Goal: Task Accomplishment & Management: Manage account settings

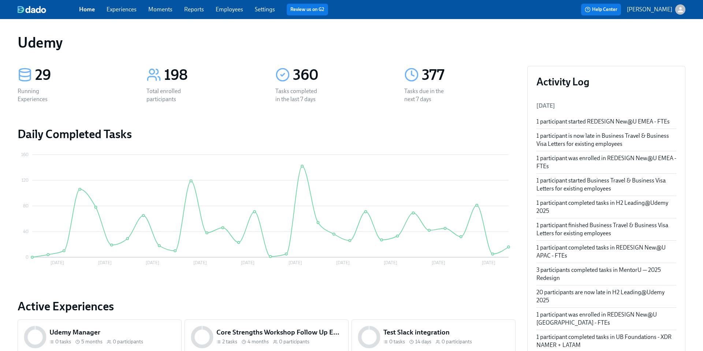
click at [116, 9] on link "Experiences" at bounding box center [122, 9] width 30 height 7
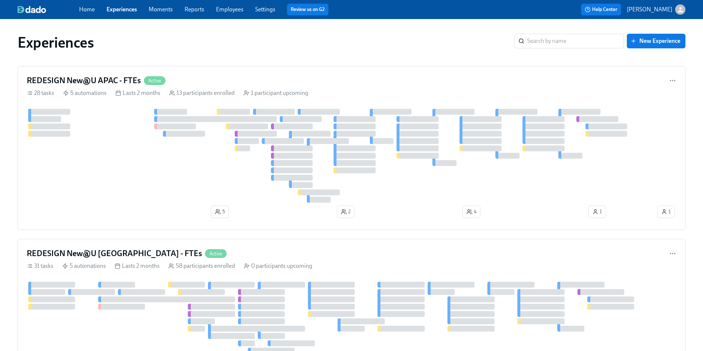
click at [116, 9] on link "Experiences" at bounding box center [122, 9] width 30 height 7
click at [106, 79] on h4 "REDESIGN New@U APAC - FTEs" at bounding box center [84, 80] width 114 height 11
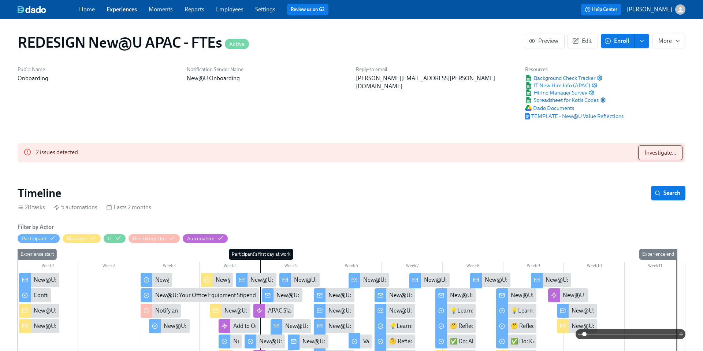
scroll to position [0, 5670]
click at [654, 151] on span "Investigate..." at bounding box center [661, 152] width 32 height 7
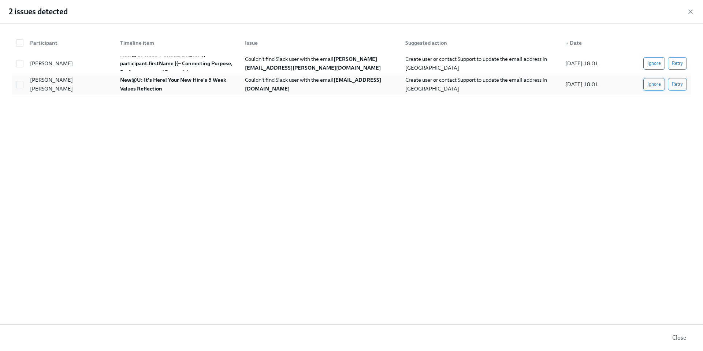
click at [656, 85] on span "Ignore" at bounding box center [655, 84] width 14 height 7
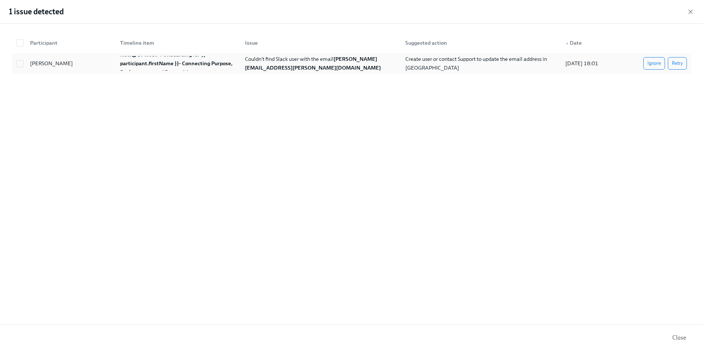
scroll to position [0, 9746]
click at [678, 66] on span "Retry" at bounding box center [677, 63] width 11 height 7
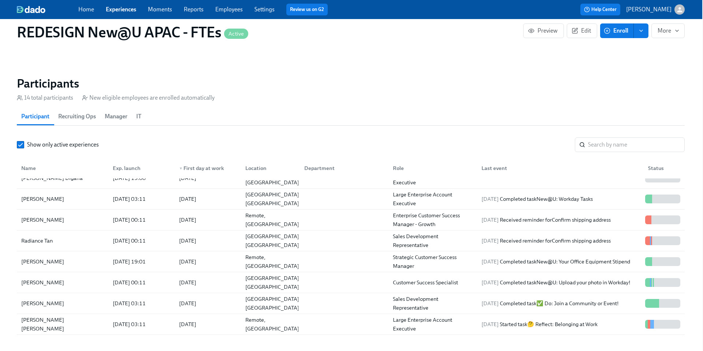
scroll to position [662, 1]
click at [499, 223] on span "[DATE]" at bounding box center [490, 219] width 17 height 7
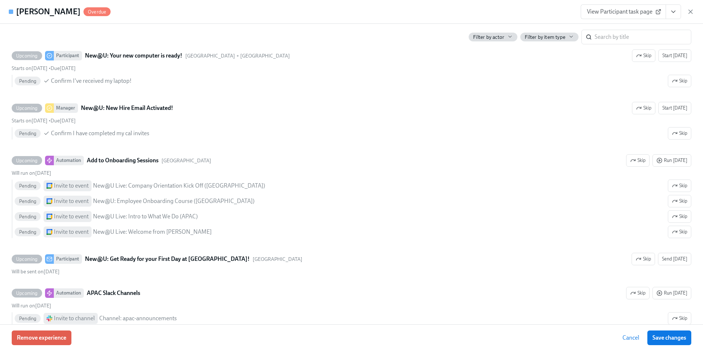
scroll to position [560, 0]
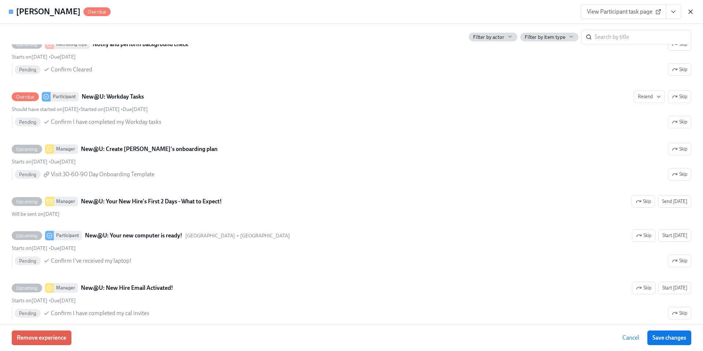
click at [690, 15] on icon "button" at bounding box center [690, 11] width 7 height 7
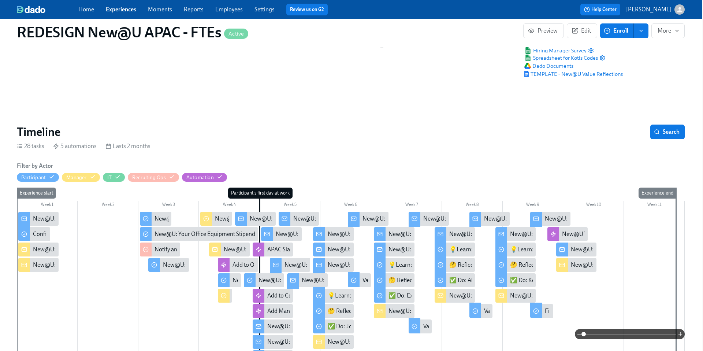
scroll to position [24, 1]
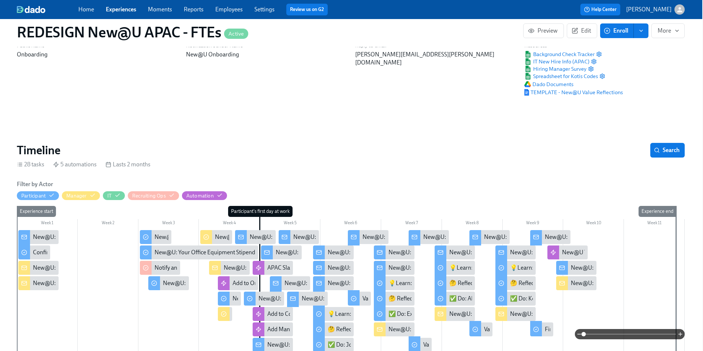
click at [122, 8] on link "Experiences" at bounding box center [121, 9] width 30 height 7
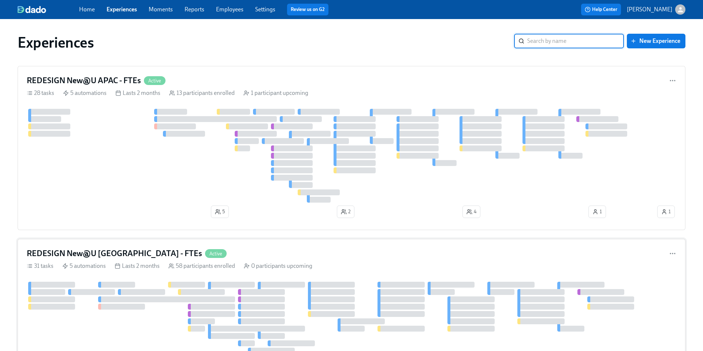
click at [113, 254] on h4 "REDESIGN New@U [GEOGRAPHIC_DATA] - FTEs" at bounding box center [115, 253] width 176 height 11
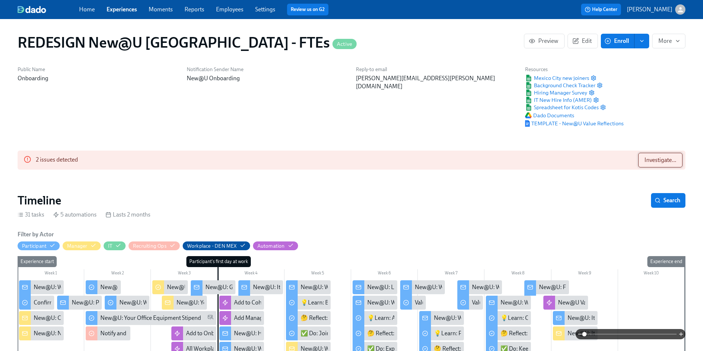
scroll to position [0, 4628]
click at [662, 164] on span "Investigate..." at bounding box center [661, 159] width 32 height 7
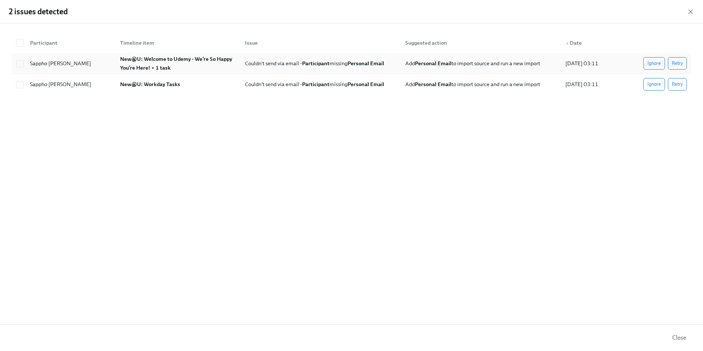
click at [432, 61] on strong "Personal Email" at bounding box center [433, 63] width 37 height 7
checkbox input "true"
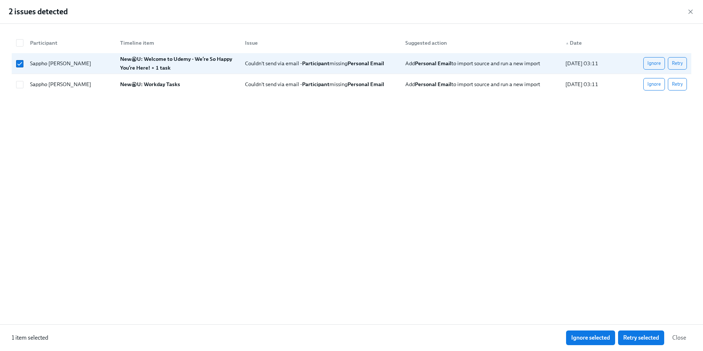
click at [410, 126] on div "Participant Timeline item Issue Suggested action ▲ Date Sappho Faires New@U: We…" at bounding box center [351, 174] width 703 height 300
click at [693, 10] on icon "button" at bounding box center [690, 11] width 7 height 7
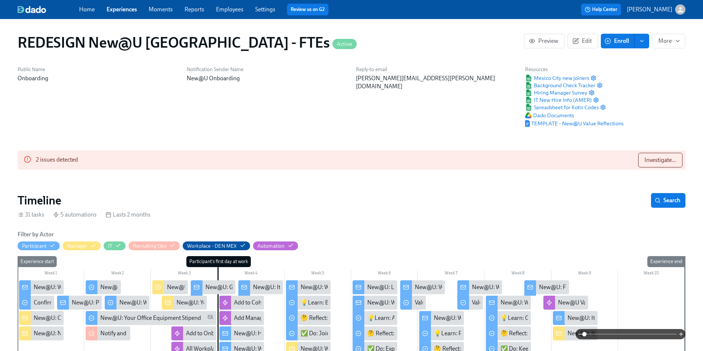
click at [228, 9] on link "Employees" at bounding box center [229, 9] width 27 height 7
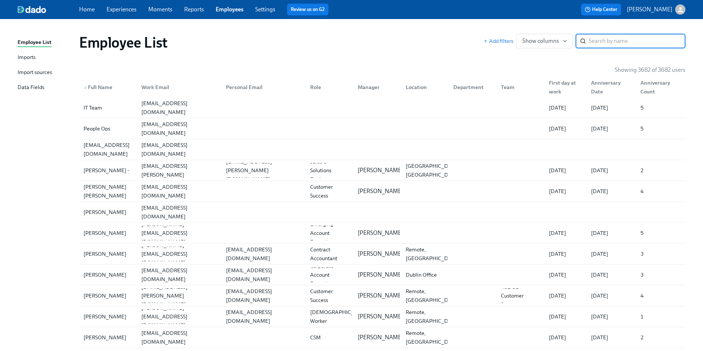
click at [30, 73] on div "Import sources" at bounding box center [35, 72] width 34 height 9
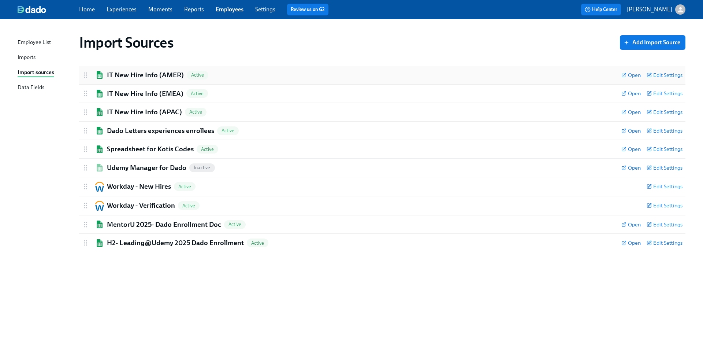
click at [126, 71] on h2 "IT New Hire Info (AMER)" at bounding box center [145, 75] width 77 height 10
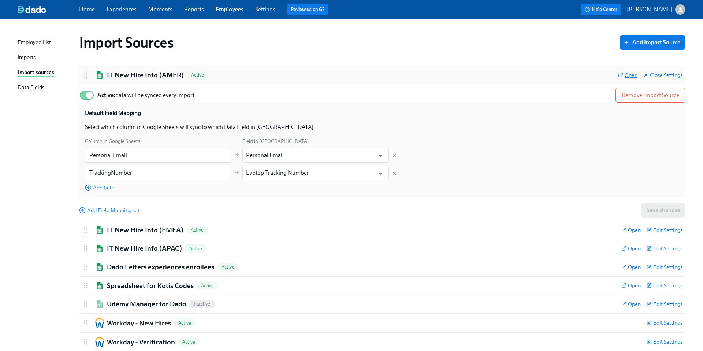
click at [631, 75] on span "Open" at bounding box center [627, 74] width 19 height 7
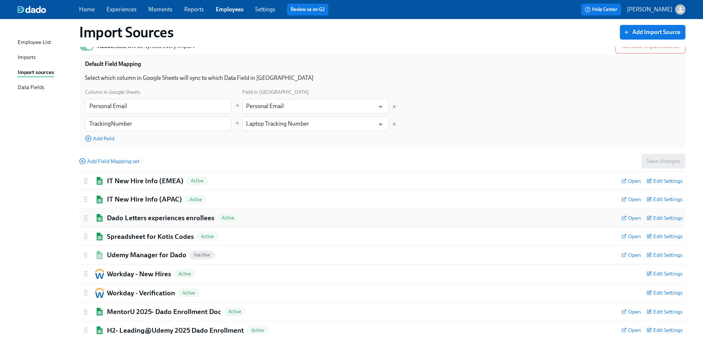
scroll to position [55, 0]
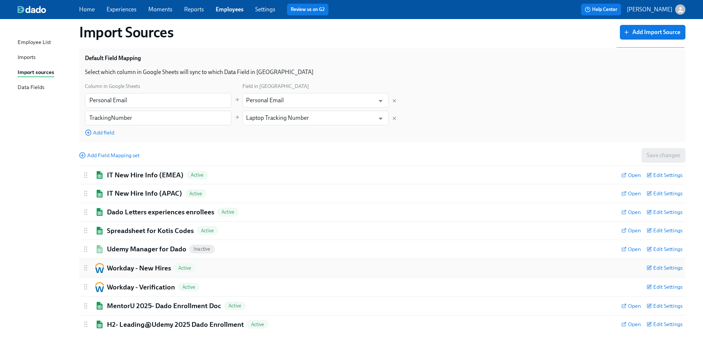
click at [148, 267] on h2 "Workday - New Hires" at bounding box center [139, 268] width 64 height 10
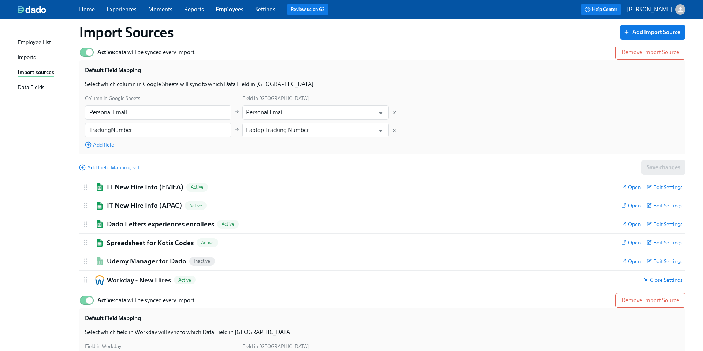
scroll to position [0, 0]
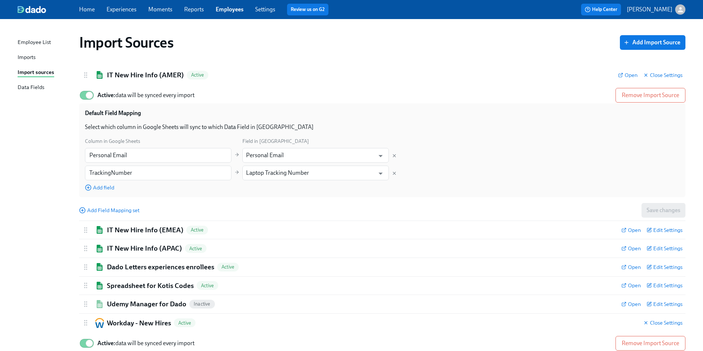
click at [121, 12] on link "Experiences" at bounding box center [122, 9] width 30 height 7
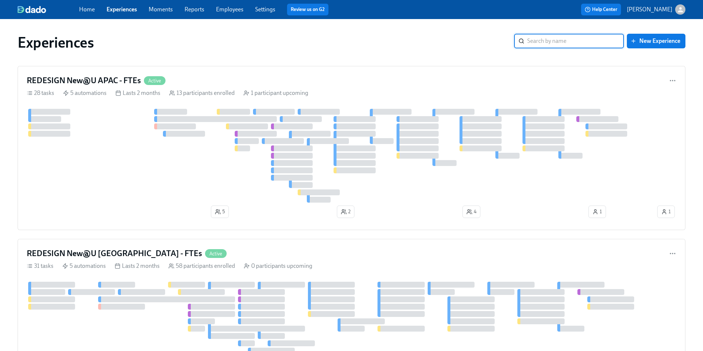
click at [557, 40] on input "search" at bounding box center [576, 41] width 97 height 15
click at [232, 10] on link "Employees" at bounding box center [229, 9] width 27 height 7
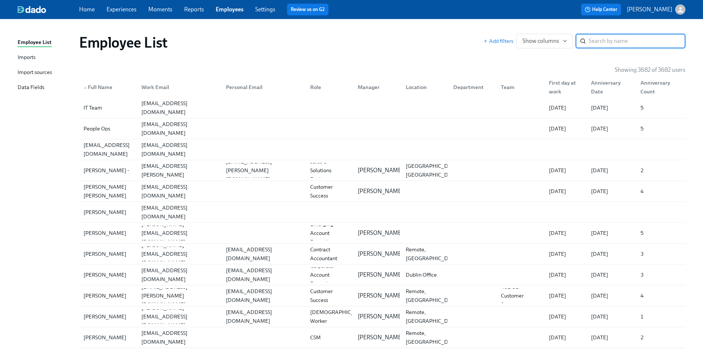
click at [611, 40] on input "search" at bounding box center [637, 41] width 97 height 15
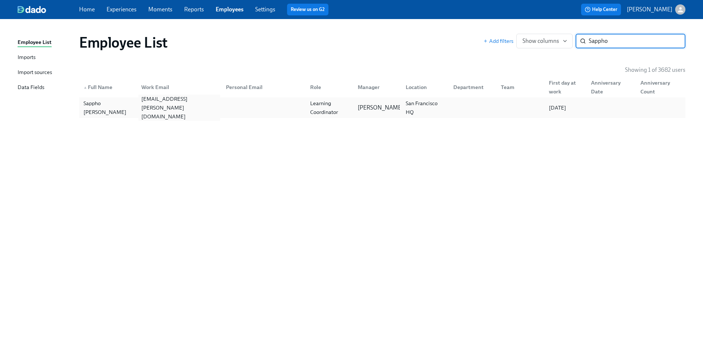
type input "Sappho"
click at [163, 108] on div "sappho.faires@udemy.com" at bounding box center [178, 108] width 81 height 26
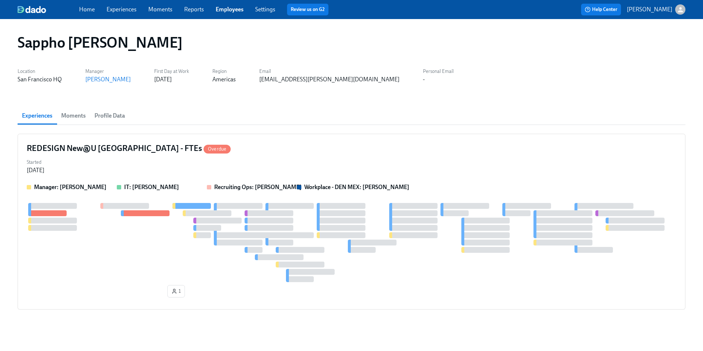
click at [423, 76] on div "-" at bounding box center [438, 79] width 31 height 8
click at [423, 77] on div "-" at bounding box center [438, 79] width 31 height 8
click at [423, 78] on div "-" at bounding box center [438, 79] width 31 height 8
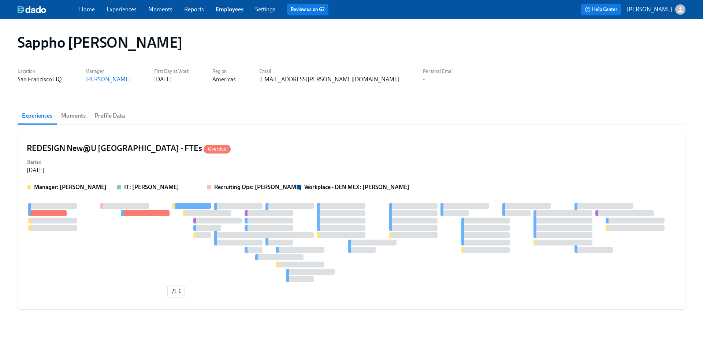
click at [423, 78] on div "-" at bounding box center [438, 79] width 31 height 8
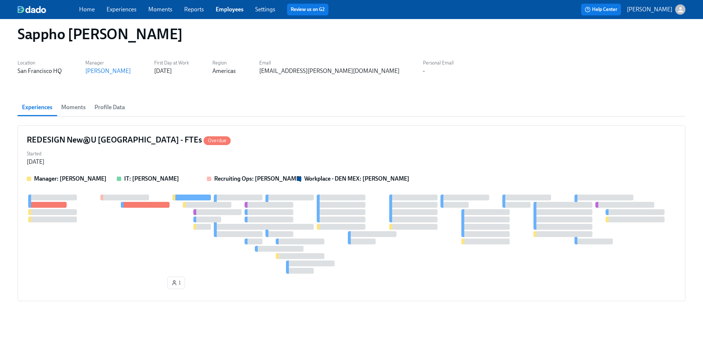
click at [95, 107] on span "Profile Data" at bounding box center [110, 107] width 30 height 10
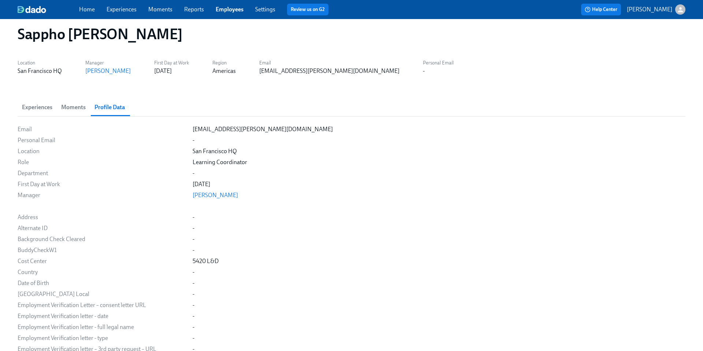
click at [193, 217] on div "-" at bounding box center [194, 217] width 2 height 8
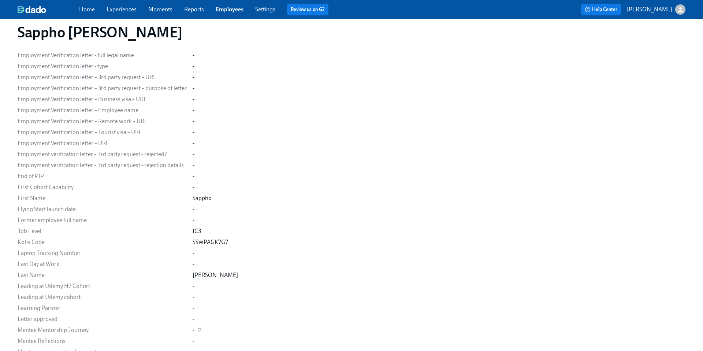
scroll to position [67, 0]
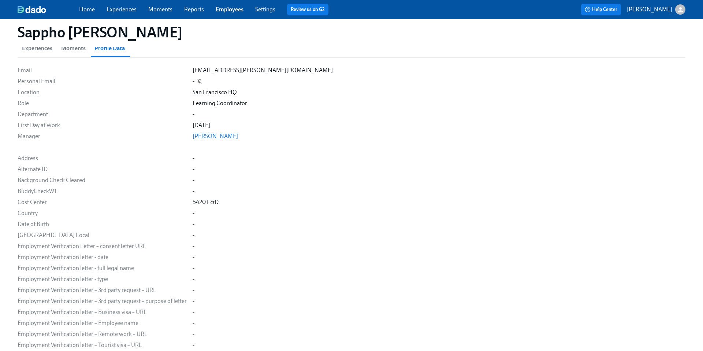
click at [200, 81] on icon "button" at bounding box center [200, 80] width 2 height 1
click at [200, 81] on icon "button" at bounding box center [200, 81] width 3 height 3
click at [193, 81] on div "-" at bounding box center [194, 81] width 2 height 8
click at [0, 0] on icon "button" at bounding box center [0, 0] width 0 height 0
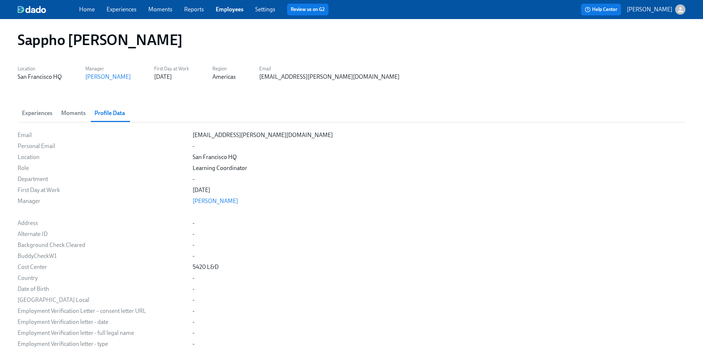
scroll to position [0, 0]
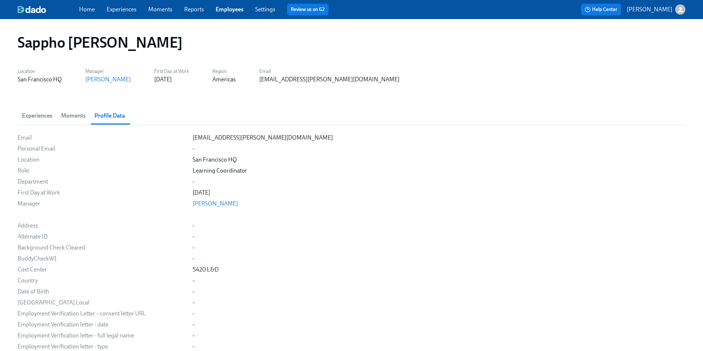
click at [74, 114] on span "Moments" at bounding box center [73, 116] width 25 height 10
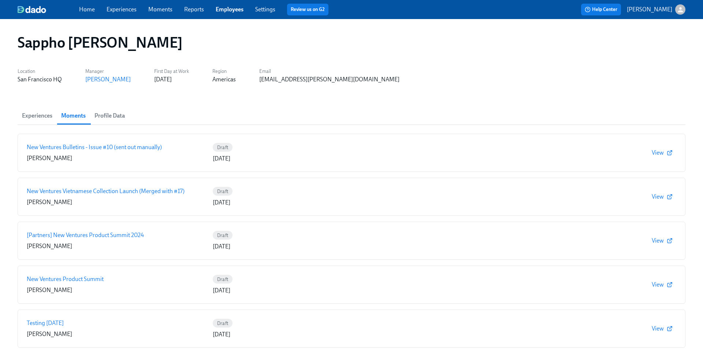
click at [43, 114] on span "Experiences" at bounding box center [37, 116] width 30 height 10
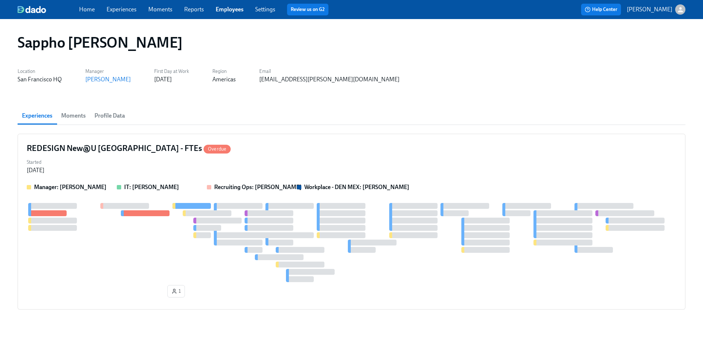
scroll to position [8, 0]
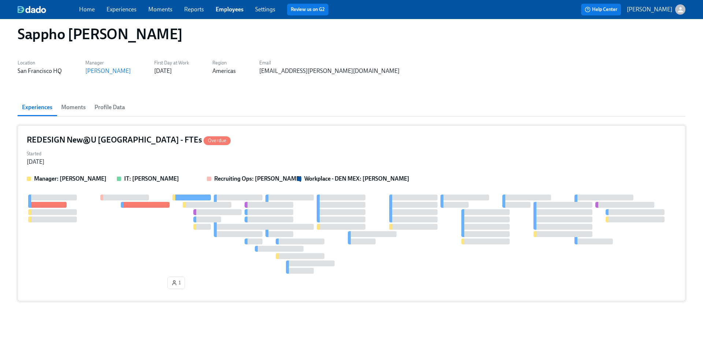
click at [113, 138] on h4 "REDESIGN New@U Americas - FTEs Overdue" at bounding box center [129, 139] width 204 height 11
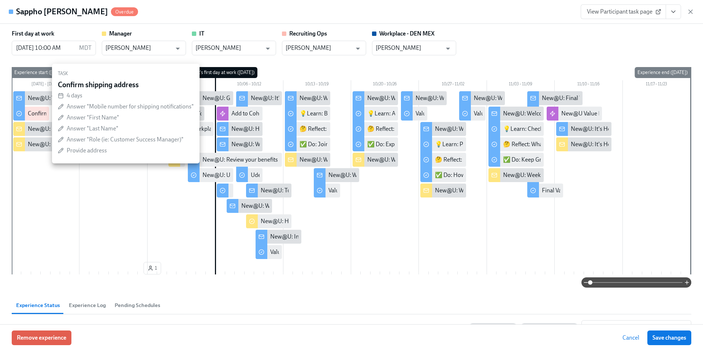
click at [30, 114] on div "Confirm shipping address" at bounding box center [60, 114] width 65 height 8
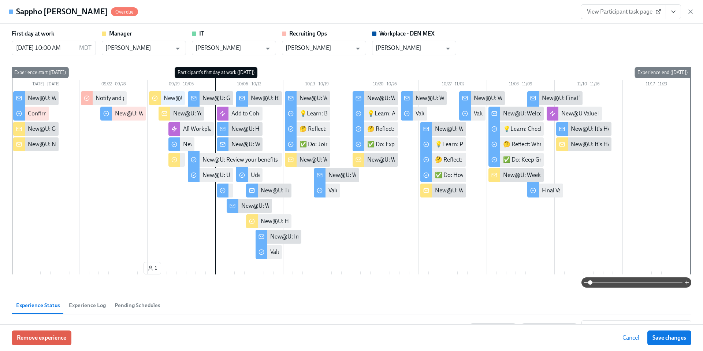
click at [30, 96] on div "New@U: Welcome to Udemy - We’re So Happy You’re Here!" at bounding box center [101, 98] width 147 height 8
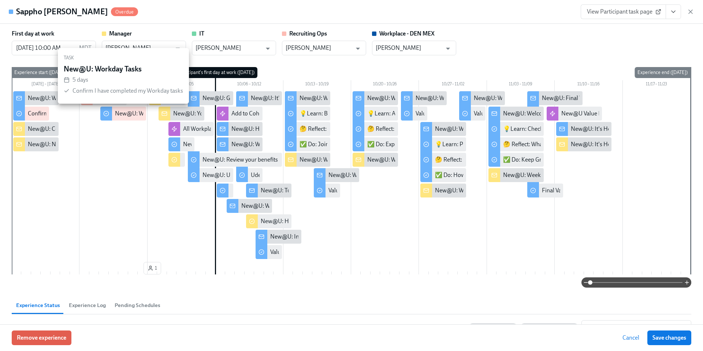
click at [133, 113] on div "New@U: Workday Tasks" at bounding box center [145, 114] width 61 height 8
click at [126, 113] on div "New@U: Workday Tasks" at bounding box center [145, 114] width 61 height 8
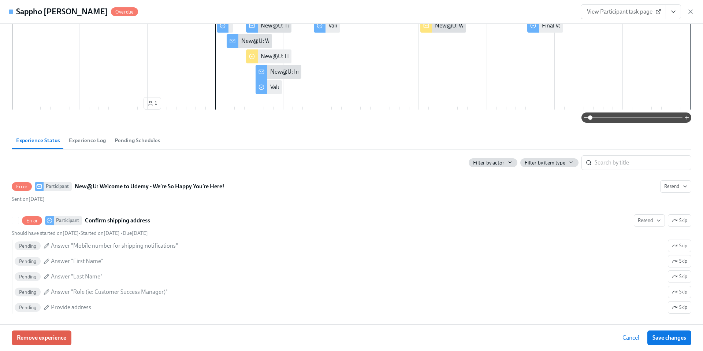
scroll to position [243, 0]
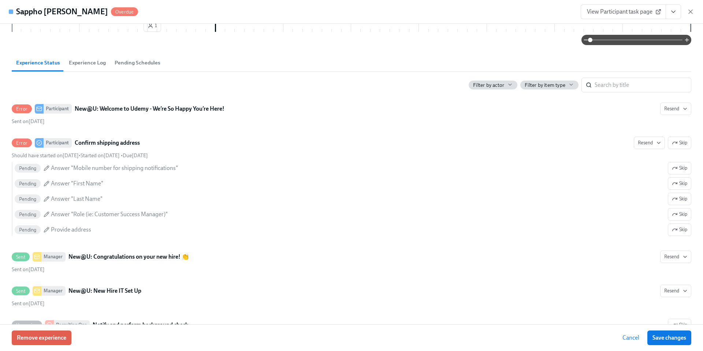
click at [660, 12] on icon at bounding box center [659, 12] width 6 height 6
click at [690, 12] on icon "button" at bounding box center [690, 11] width 7 height 7
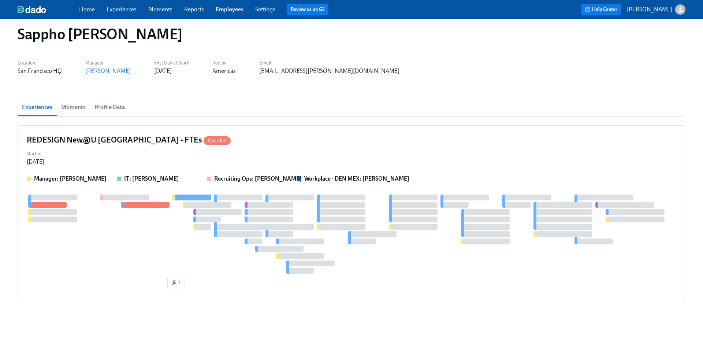
click at [75, 106] on span "Moments" at bounding box center [73, 107] width 25 height 10
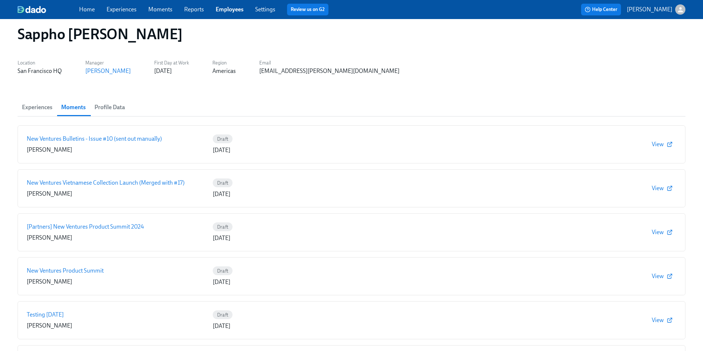
click at [101, 108] on span "Profile Data" at bounding box center [110, 107] width 30 height 10
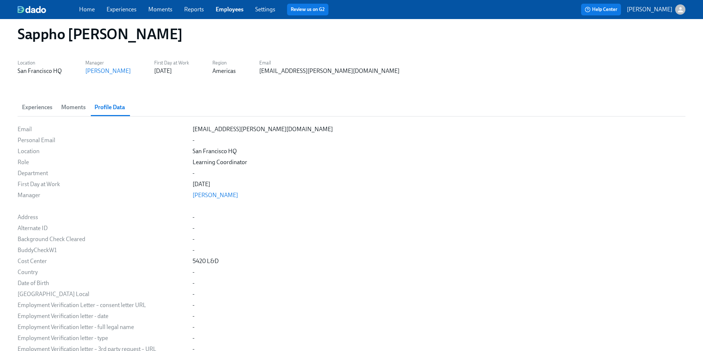
click at [42, 107] on span "Experiences" at bounding box center [37, 107] width 30 height 10
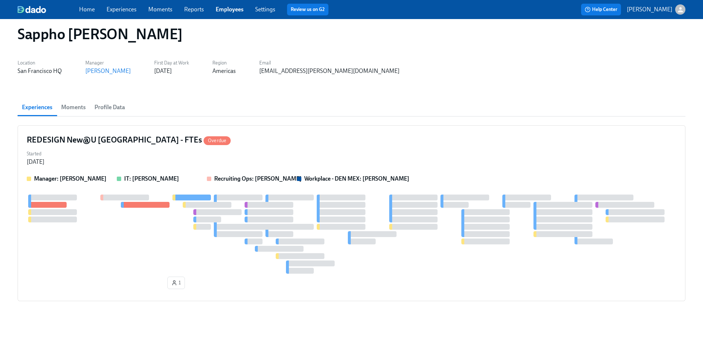
click at [112, 70] on link "Rebecca Stern" at bounding box center [107, 70] width 45 height 7
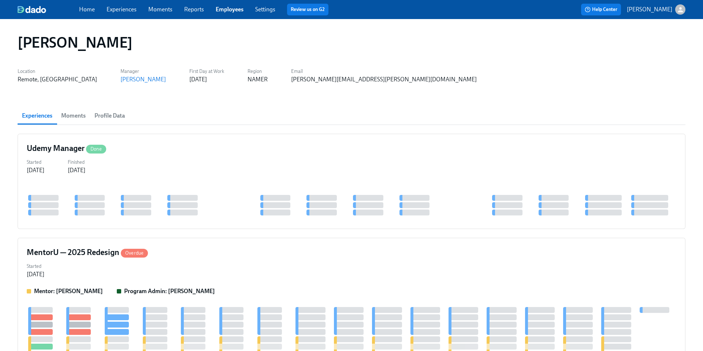
click at [87, 8] on link "Home" at bounding box center [87, 9] width 16 height 7
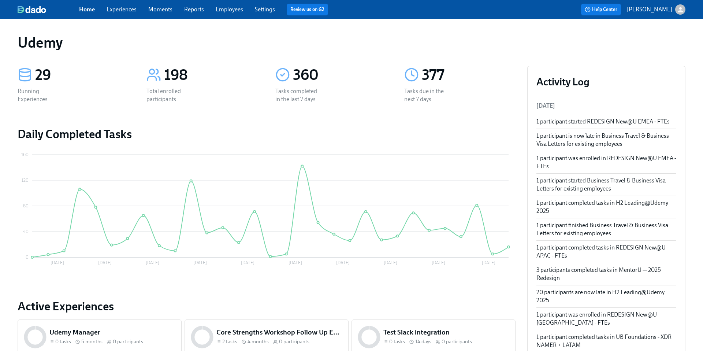
click at [230, 8] on link "Employees" at bounding box center [229, 9] width 27 height 7
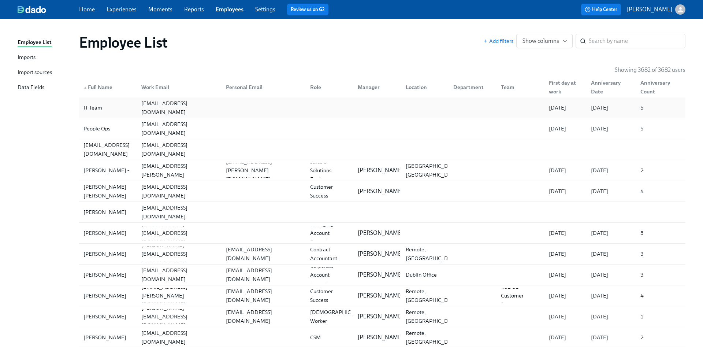
click at [271, 107] on div at bounding box center [262, 107] width 84 height 15
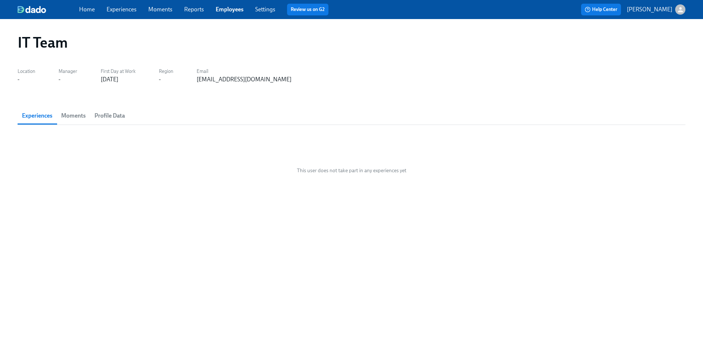
click at [74, 115] on span "Moments" at bounding box center [73, 116] width 25 height 10
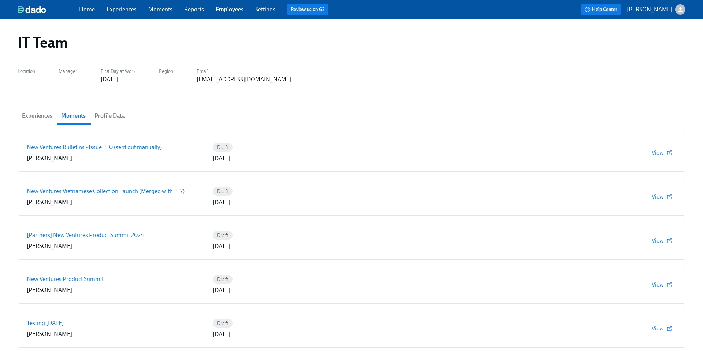
click at [101, 117] on span "Profile Data" at bounding box center [110, 116] width 30 height 10
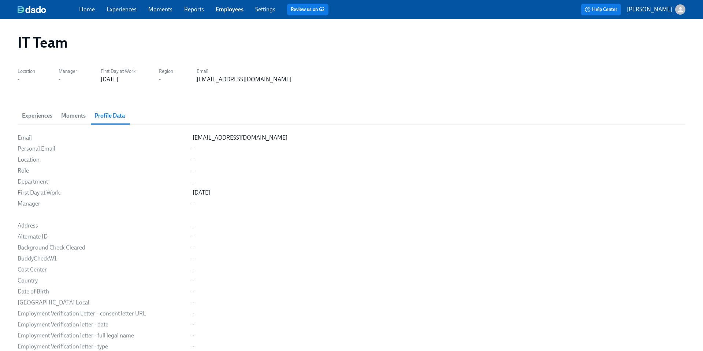
click at [26, 116] on span "Experiences" at bounding box center [37, 116] width 30 height 10
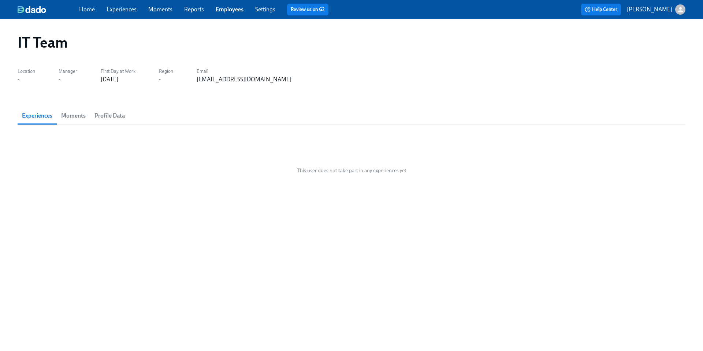
click at [72, 71] on label "Manager" at bounding box center [68, 71] width 19 height 8
click at [284, 64] on div "IT Team Location - Manager - First Day at Work 11/05/2020 Region - Email it@dad…" at bounding box center [352, 181] width 668 height 306
click at [119, 11] on link "Experiences" at bounding box center [122, 9] width 30 height 7
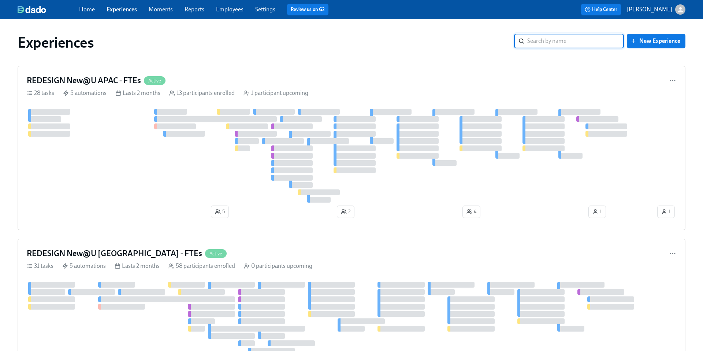
click at [90, 8] on link "Home" at bounding box center [87, 9] width 16 height 7
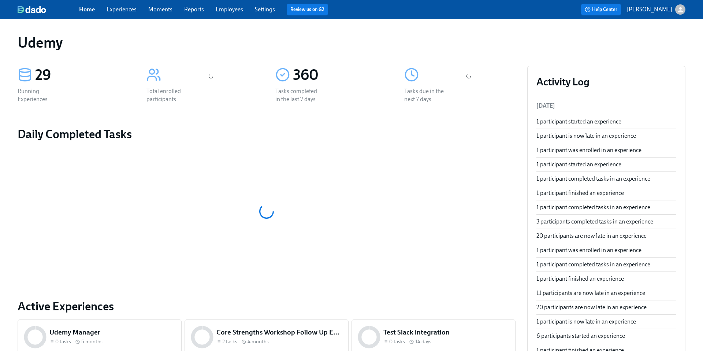
click at [129, 12] on link "Experiences" at bounding box center [122, 9] width 30 height 7
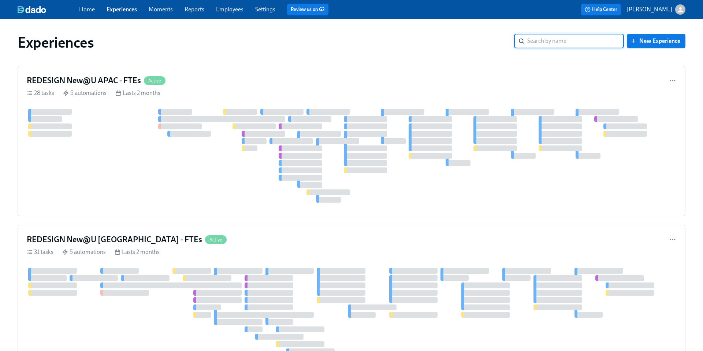
click at [542, 41] on input "search" at bounding box center [576, 41] width 97 height 15
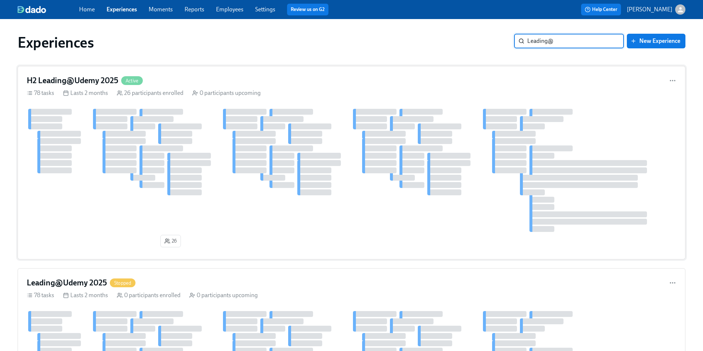
type input "Leading@"
click at [88, 79] on h4 "H2 Leading@Udemy 2025" at bounding box center [73, 80] width 92 height 11
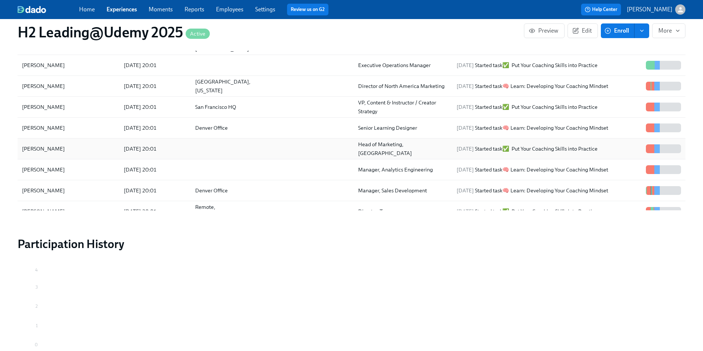
scroll to position [57, 0]
click at [47, 104] on div "[PERSON_NAME]" at bounding box center [43, 108] width 49 height 9
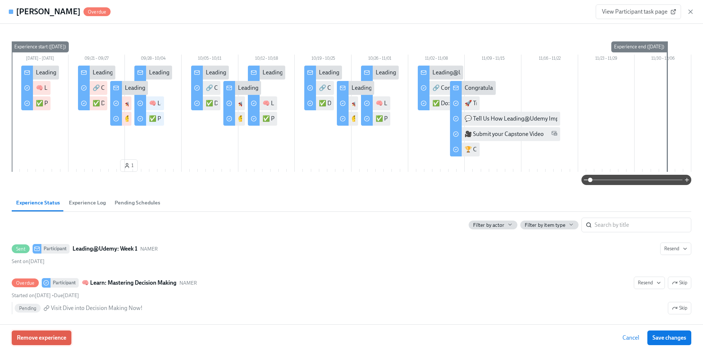
click at [45, 336] on span "Remove experience" at bounding box center [41, 337] width 49 height 7
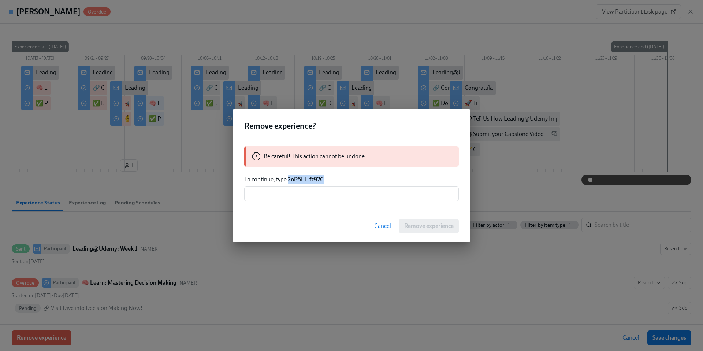
drag, startPoint x: 325, startPoint y: 179, endPoint x: 289, endPoint y: 180, distance: 35.2
click at [289, 180] on p "To continue, type 2oP5LI_fz97C" at bounding box center [351, 180] width 215 height 8
copy strong "2oP5LI_fz97C"
click at [342, 193] on input "text" at bounding box center [351, 193] width 215 height 15
paste input "2oP5LI_fz97C"
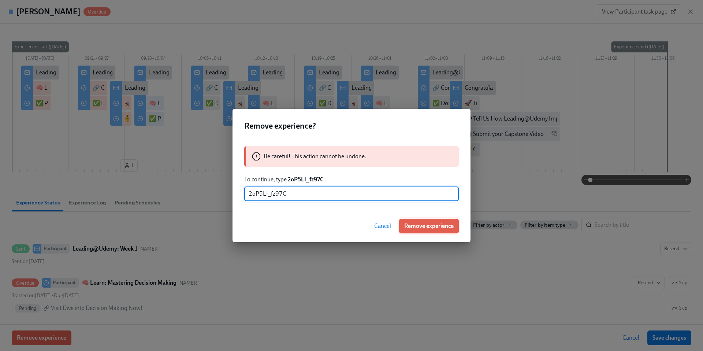
type input "2oP5LI_fz97C"
click at [428, 229] on span "Remove experience" at bounding box center [428, 225] width 49 height 7
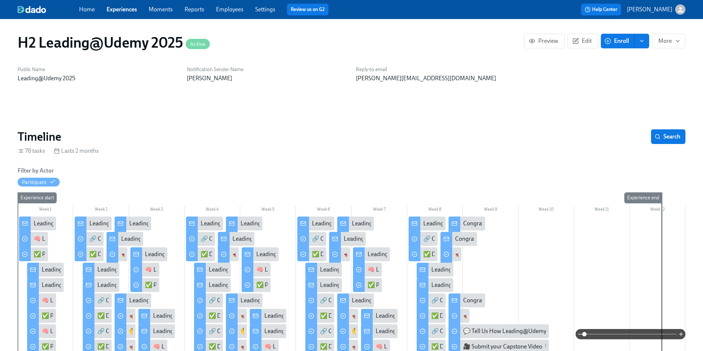
click at [87, 9] on link "Home" at bounding box center [87, 9] width 16 height 7
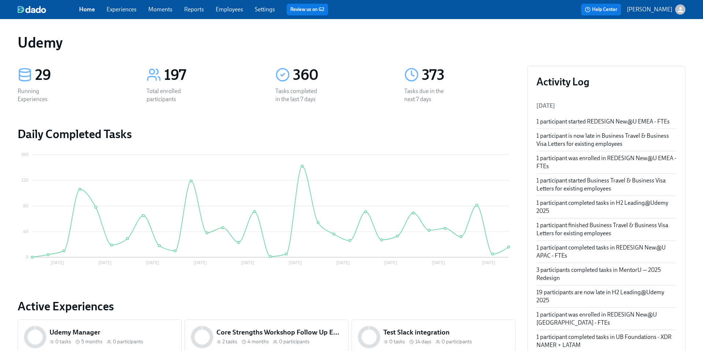
click at [114, 10] on link "Experiences" at bounding box center [122, 9] width 30 height 7
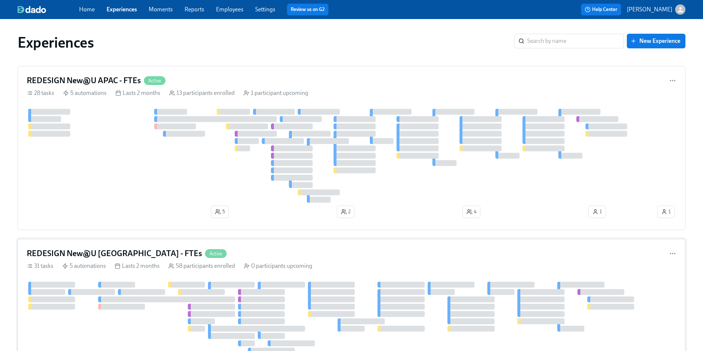
click at [121, 253] on h4 "REDESIGN New@U [GEOGRAPHIC_DATA] - FTEs" at bounding box center [115, 253] width 176 height 11
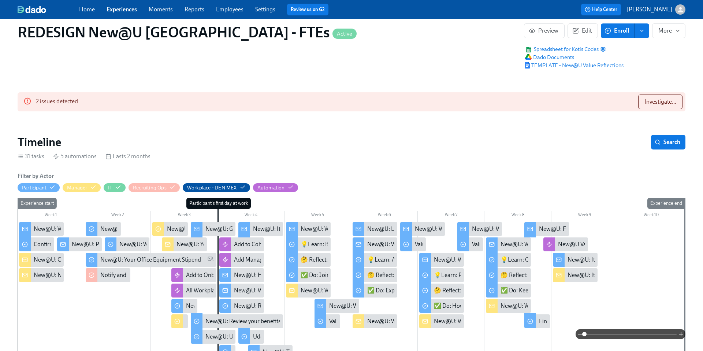
scroll to position [74, 0]
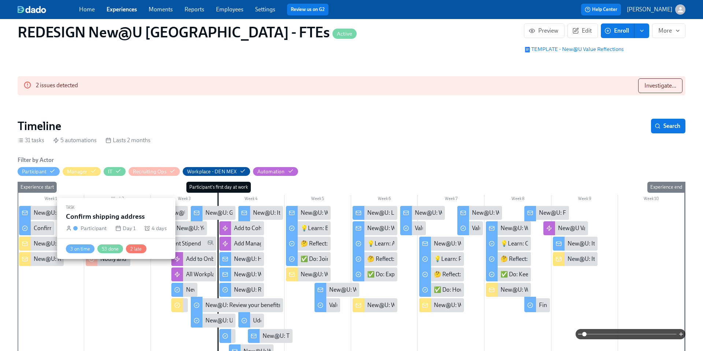
click at [37, 227] on div "Confirm shipping address" at bounding box center [66, 228] width 65 height 8
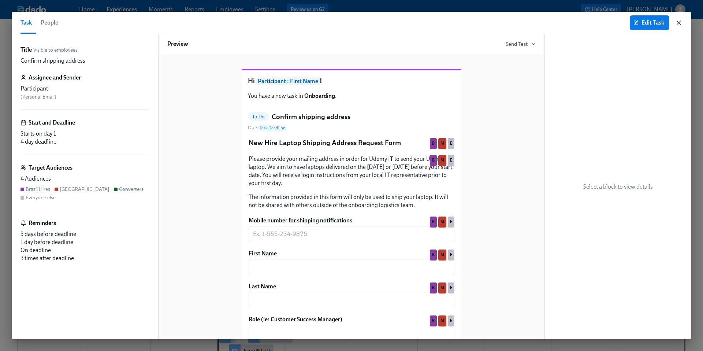
click at [680, 23] on icon "button" at bounding box center [679, 23] width 4 height 4
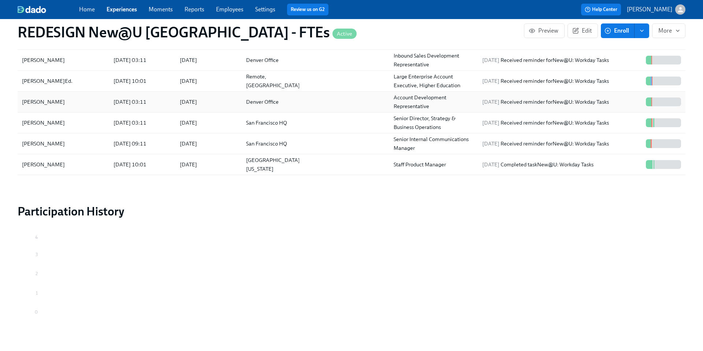
scroll to position [64, 0]
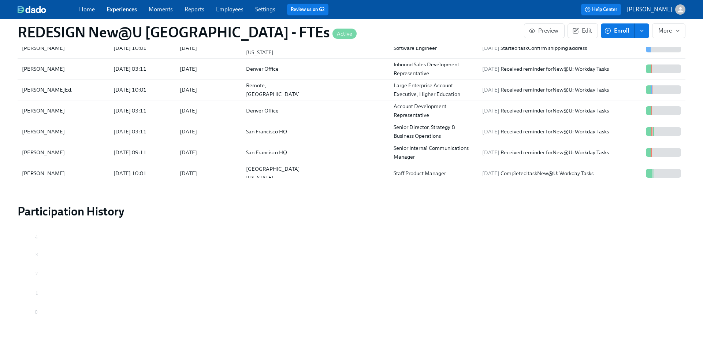
click at [126, 10] on link "Experiences" at bounding box center [122, 9] width 30 height 7
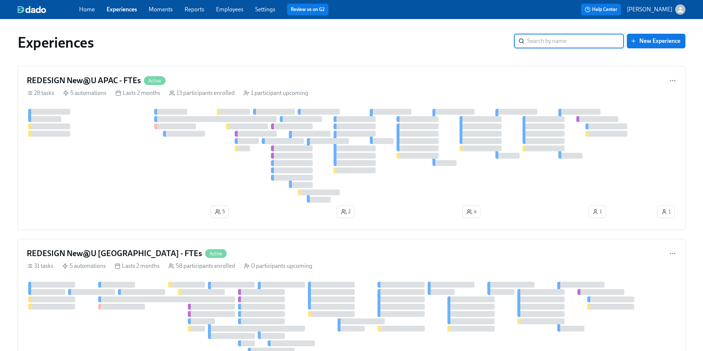
click at [546, 42] on input "search" at bounding box center [576, 41] width 97 height 15
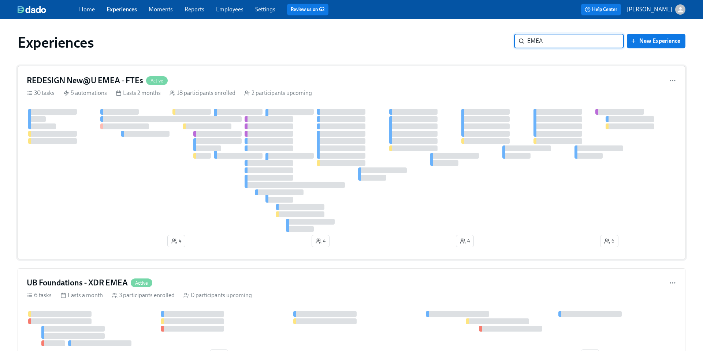
type input "EMEA"
click at [110, 77] on h4 "REDESIGN New@U EMEA - FTEs" at bounding box center [85, 80] width 117 height 11
